Goal: Task Accomplishment & Management: Manage account settings

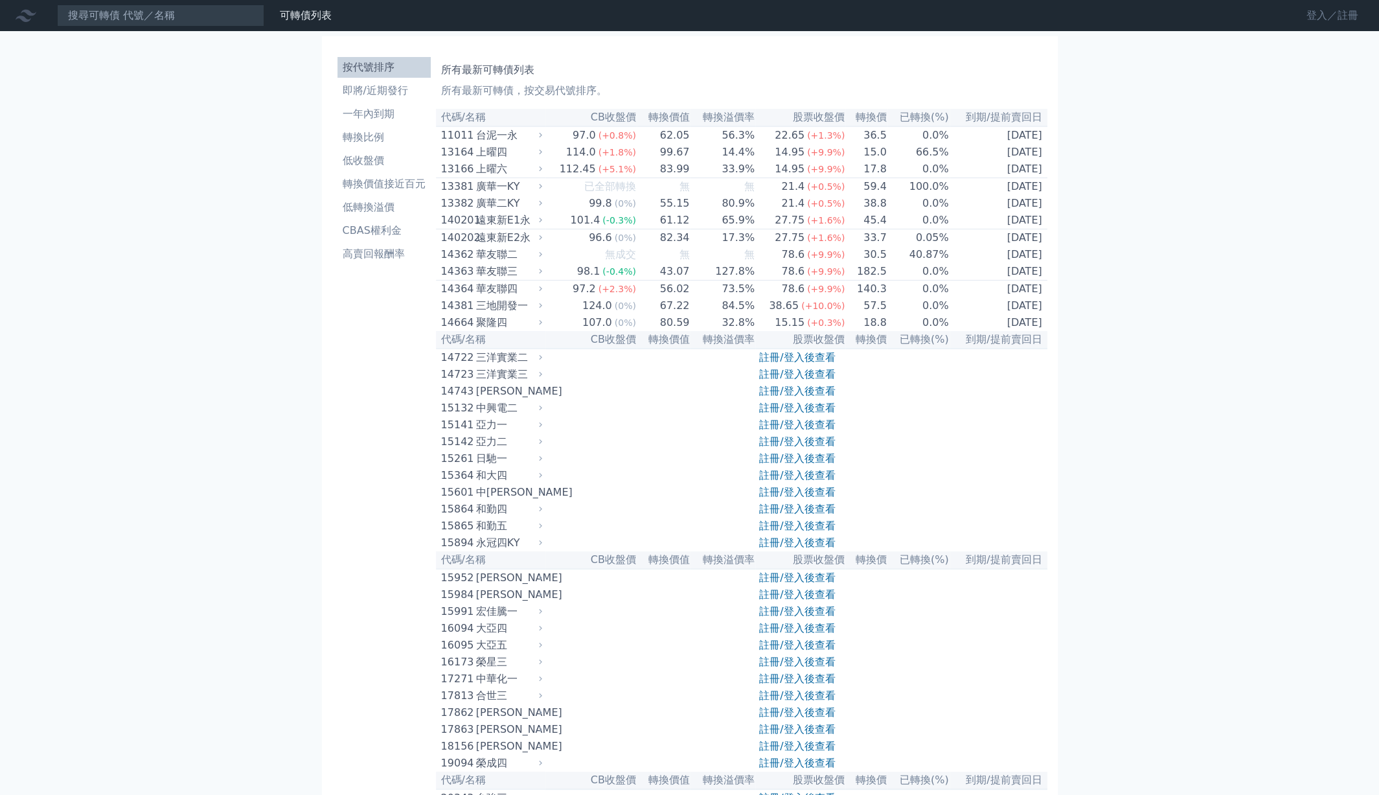
click at [1352, 19] on link "登入／註冊" at bounding box center [1332, 15] width 73 height 21
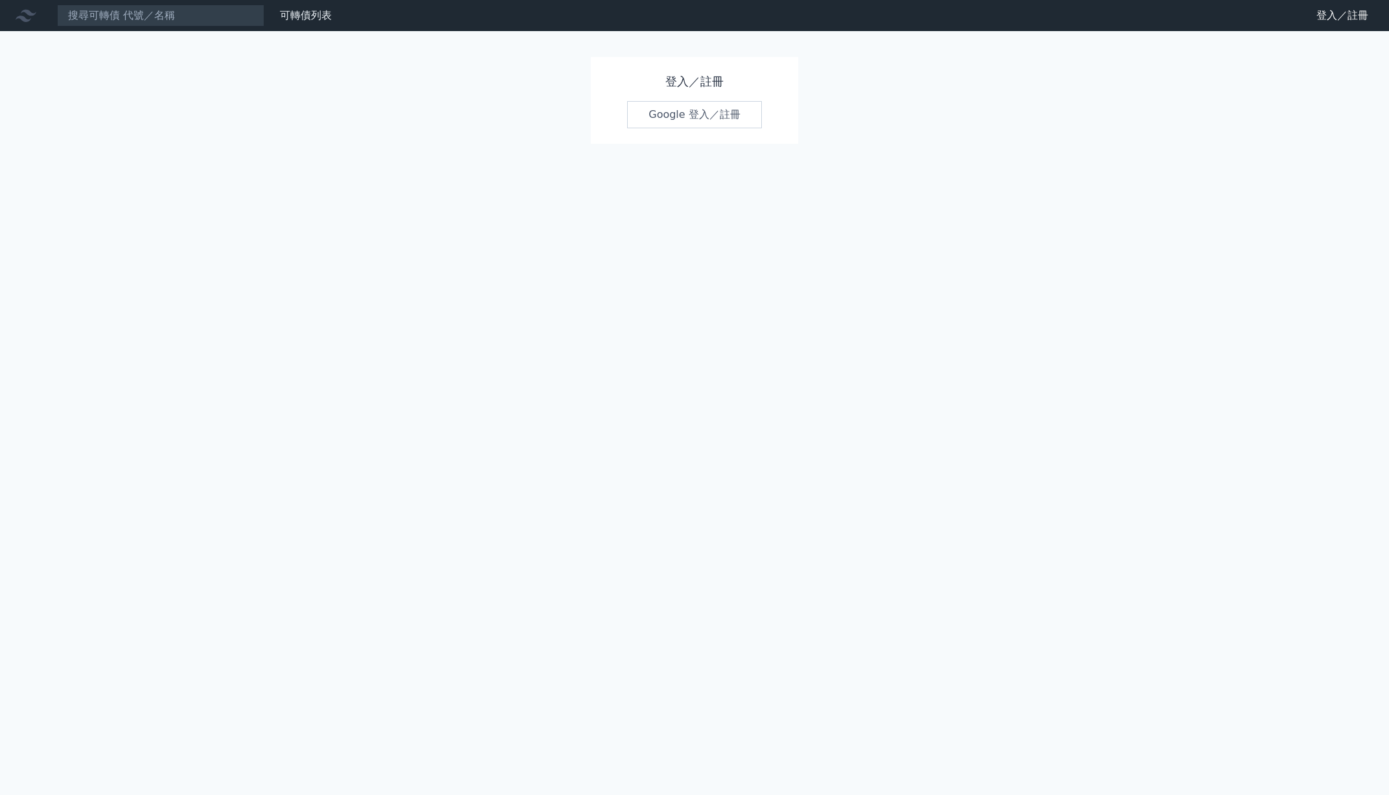
click at [671, 128] on div "登入／註冊 Google 登入／註冊" at bounding box center [694, 100] width 207 height 87
click at [691, 116] on link "Google 登入／註冊" at bounding box center [694, 114] width 135 height 27
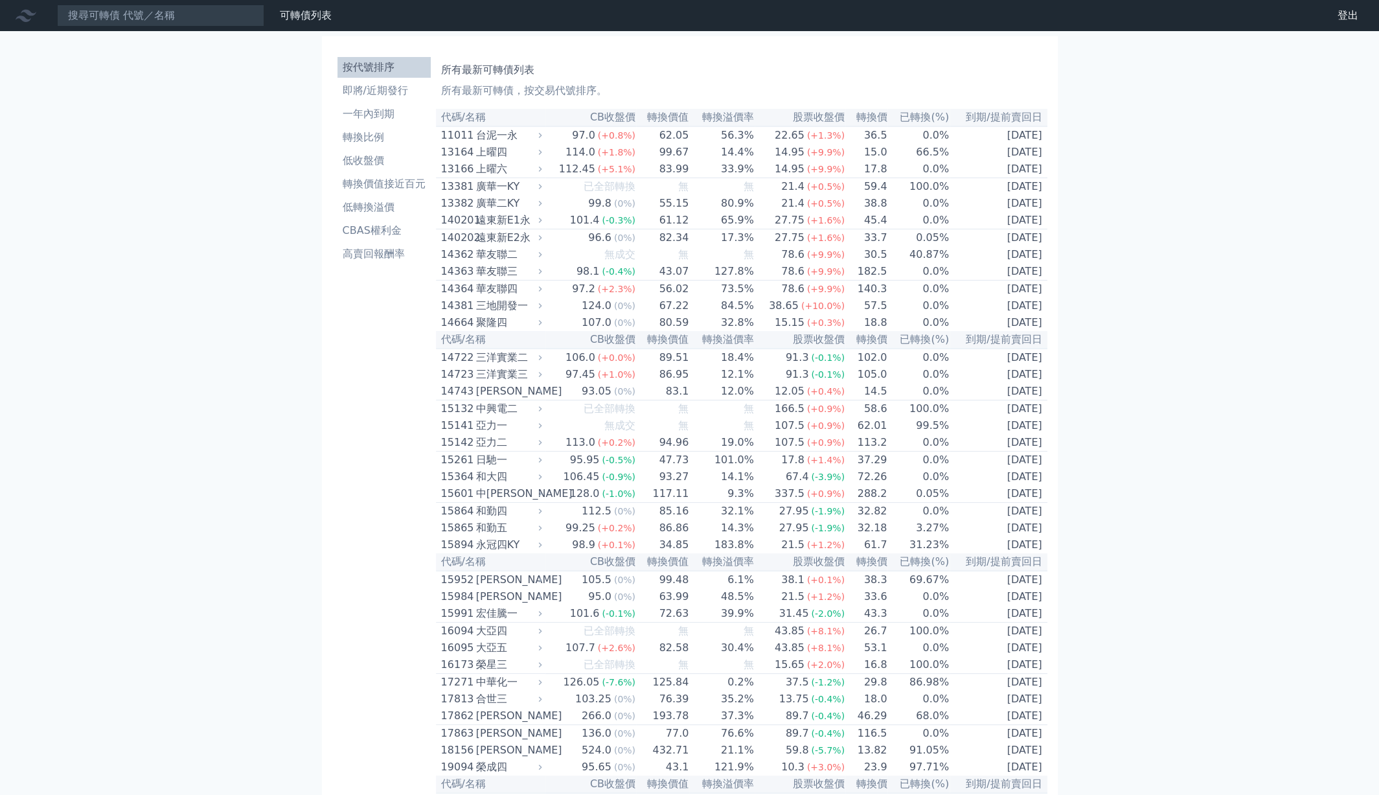
drag, startPoint x: 240, startPoint y: 331, endPoint x: 233, endPoint y: 329, distance: 6.8
drag, startPoint x: 233, startPoint y: 329, endPoint x: 157, endPoint y: 288, distance: 87.0
drag, startPoint x: 157, startPoint y: 288, endPoint x: 182, endPoint y: 224, distance: 68.9
drag, startPoint x: 281, startPoint y: 373, endPoint x: 259, endPoint y: 334, distance: 44.4
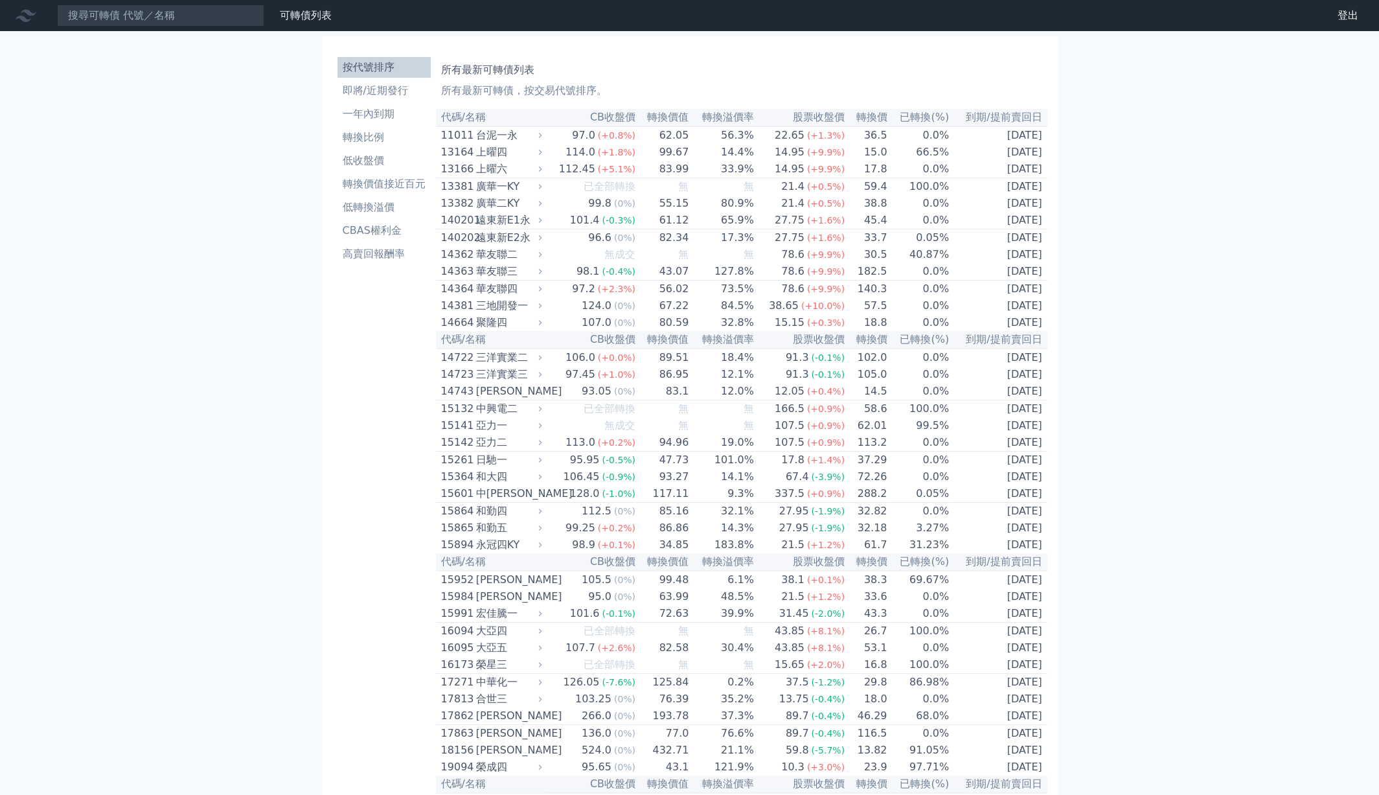
drag, startPoint x: 259, startPoint y: 334, endPoint x: 236, endPoint y: 319, distance: 26.8
